Goal: Task Accomplishment & Management: Manage account settings

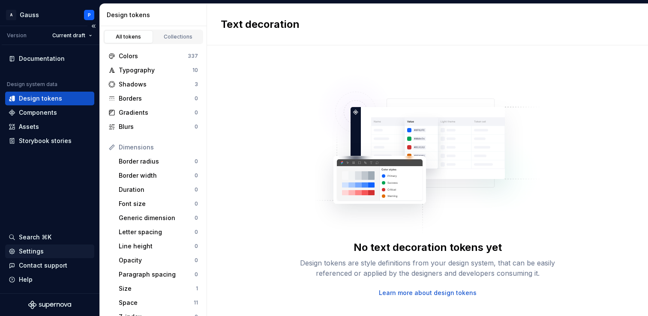
click at [33, 252] on div "Settings" at bounding box center [31, 251] width 25 height 9
